Goal: Task Accomplishment & Management: Complete application form

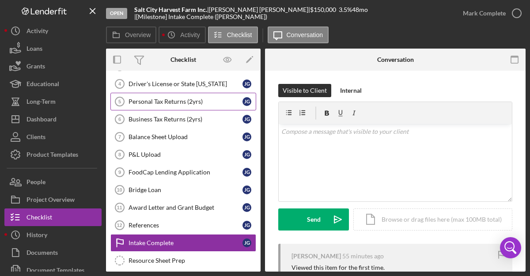
scroll to position [72, 0]
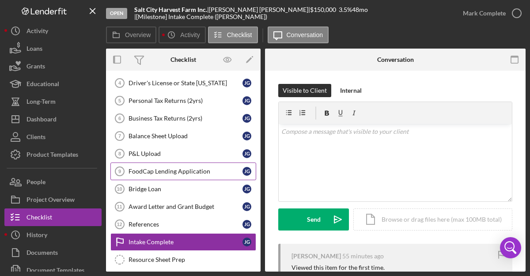
click at [150, 173] on div "FoodCap Lending Application" at bounding box center [186, 171] width 114 height 7
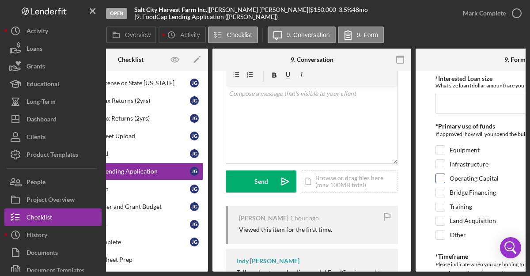
scroll to position [0, 141]
